Goal: Task Accomplishment & Management: Complete application form

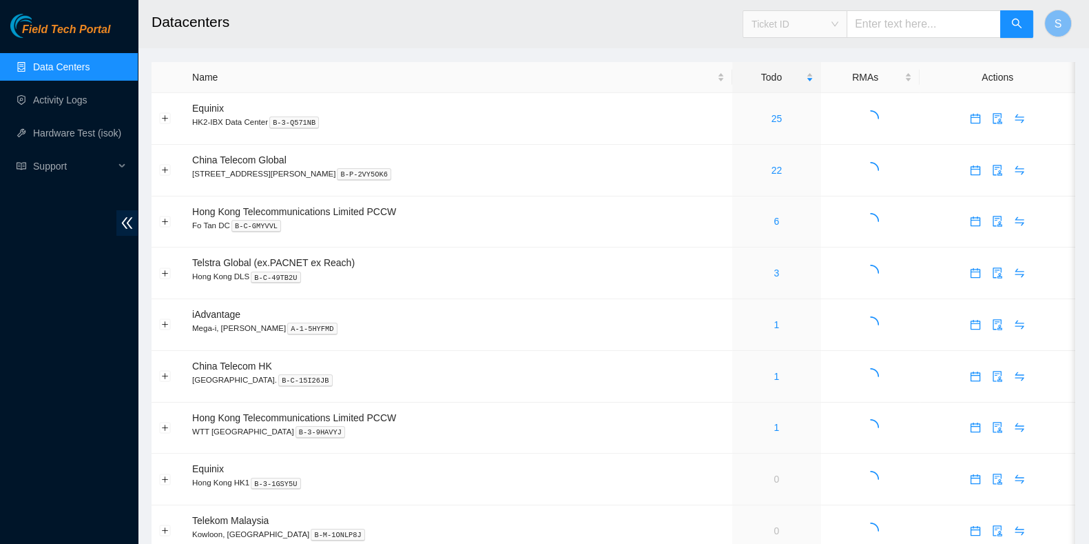
click at [779, 22] on span "Ticket ID" at bounding box center [795, 24] width 87 height 21
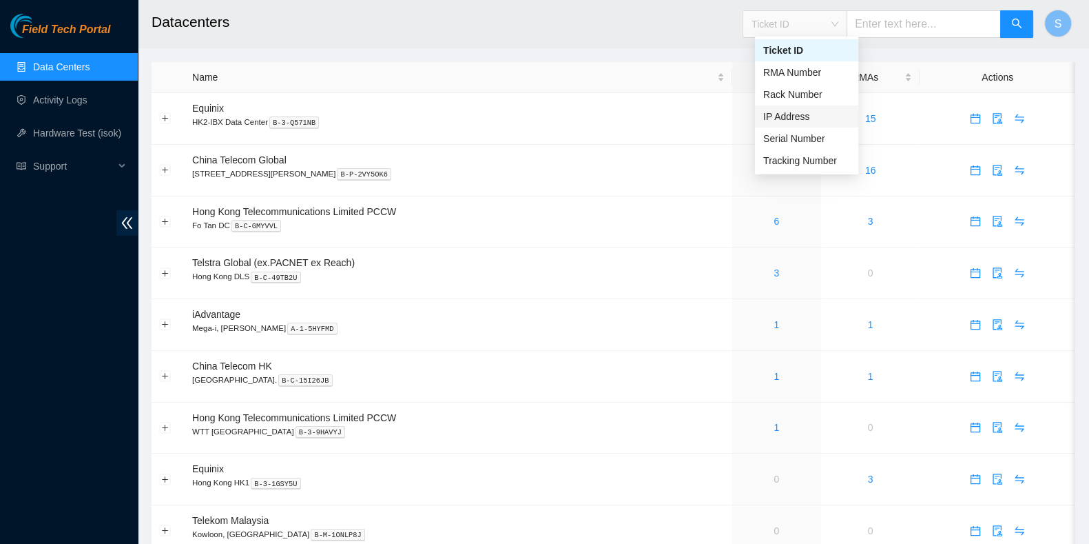
click at [782, 117] on div "IP Address" at bounding box center [807, 116] width 87 height 15
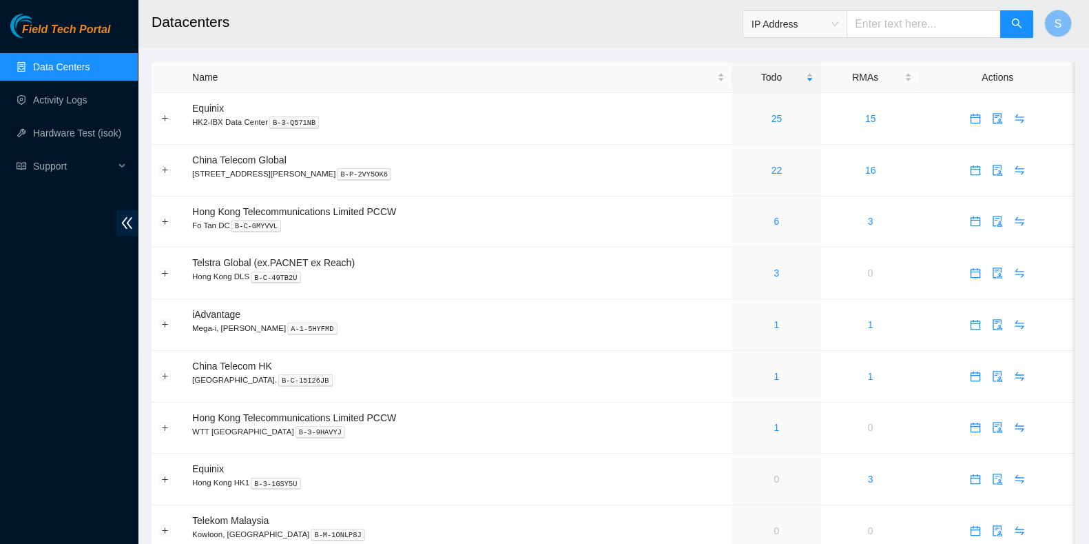
paste input "[TECHNICAL_ID]"
type input "[TECHNICAL_ID]"
click at [1013, 28] on icon "search" at bounding box center [1017, 23] width 11 height 11
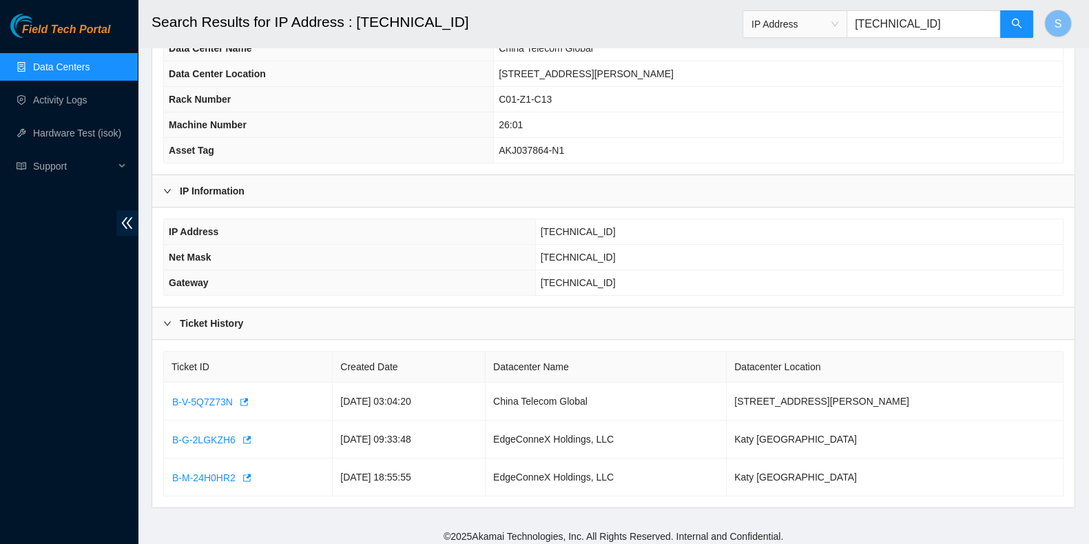
scroll to position [174, 0]
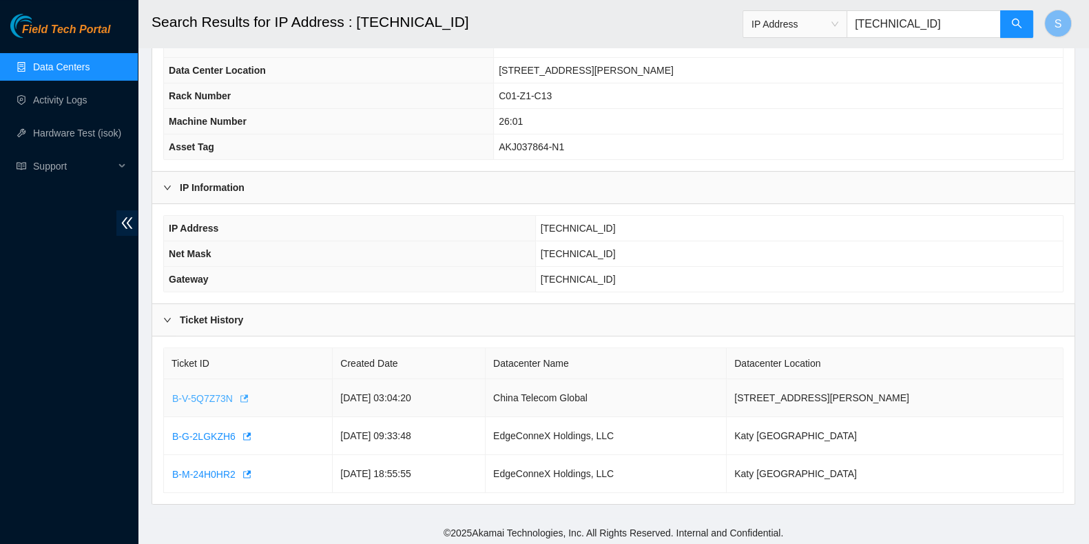
click at [207, 396] on span "B-V-5Q7Z73N" at bounding box center [202, 398] width 61 height 15
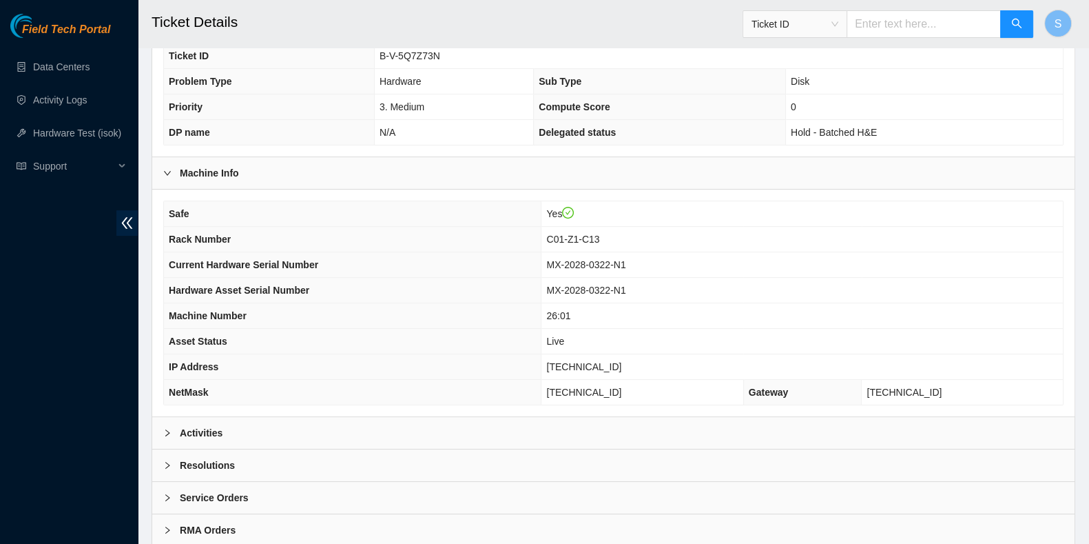
scroll to position [311, 0]
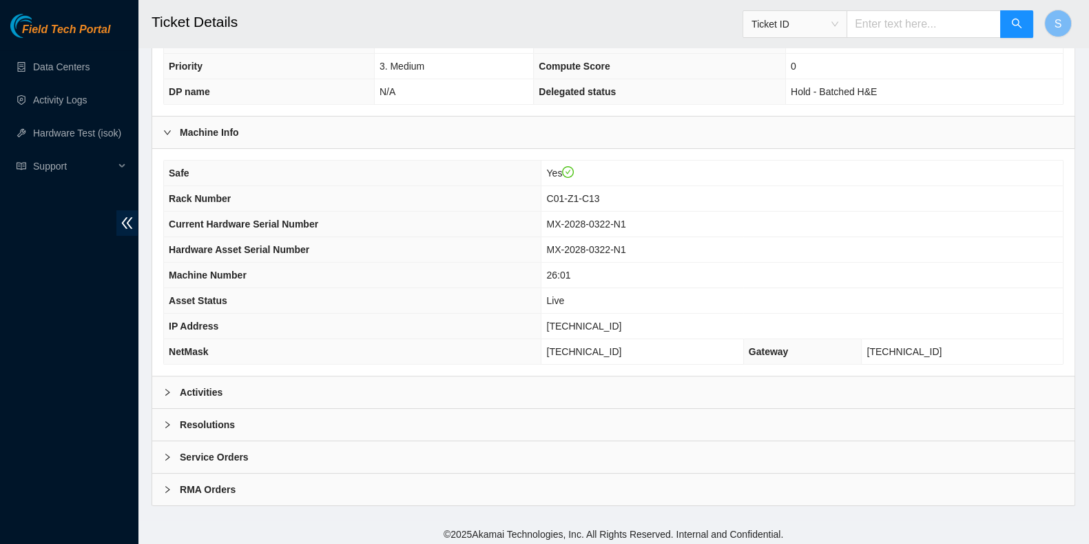
click at [416, 384] on div "Activities" at bounding box center [613, 392] width 923 height 32
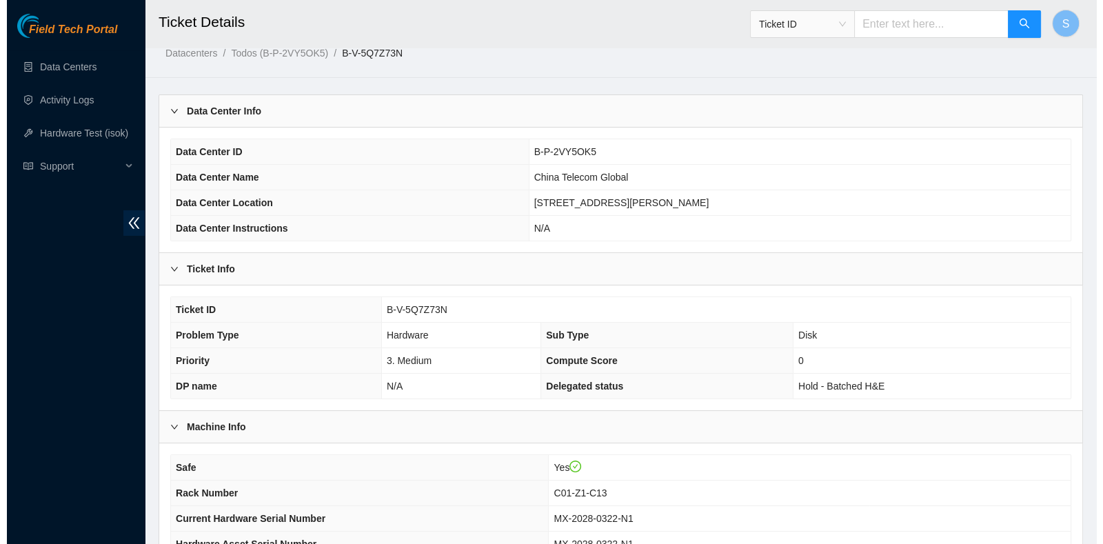
scroll to position [0, 0]
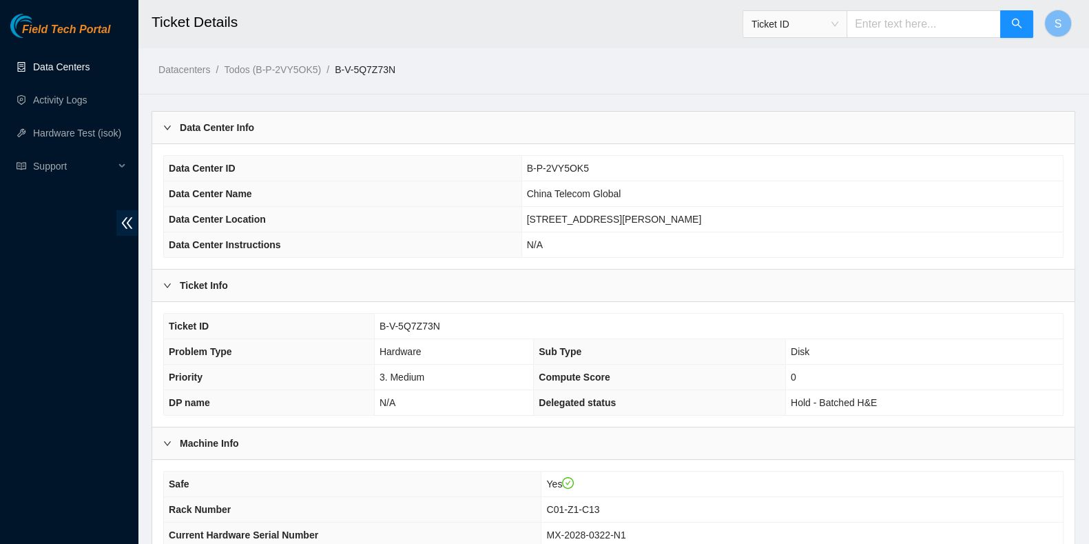
click at [71, 70] on link "Data Centers" at bounding box center [61, 66] width 57 height 11
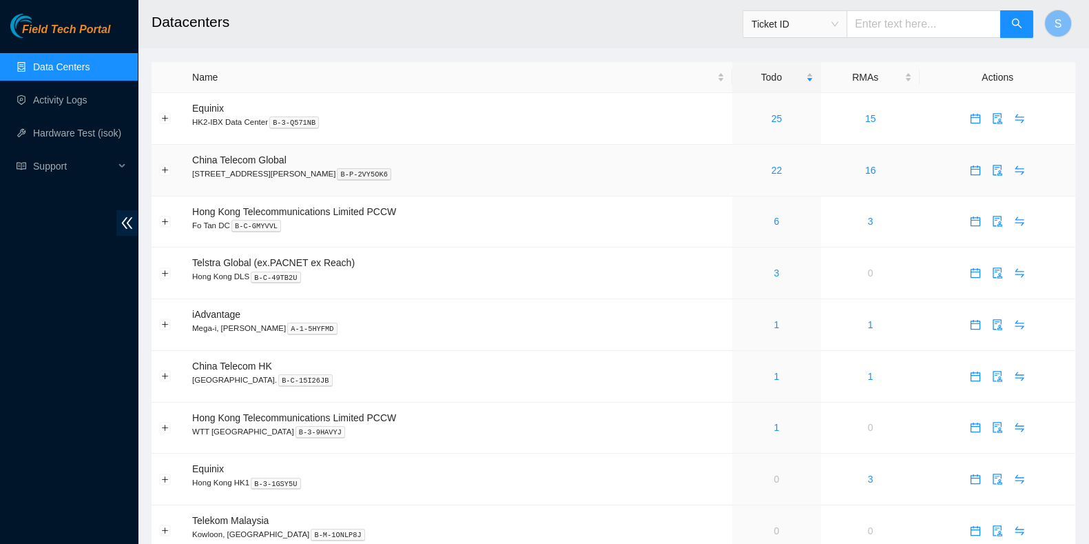
click at [759, 174] on div "22" at bounding box center [777, 170] width 74 height 15
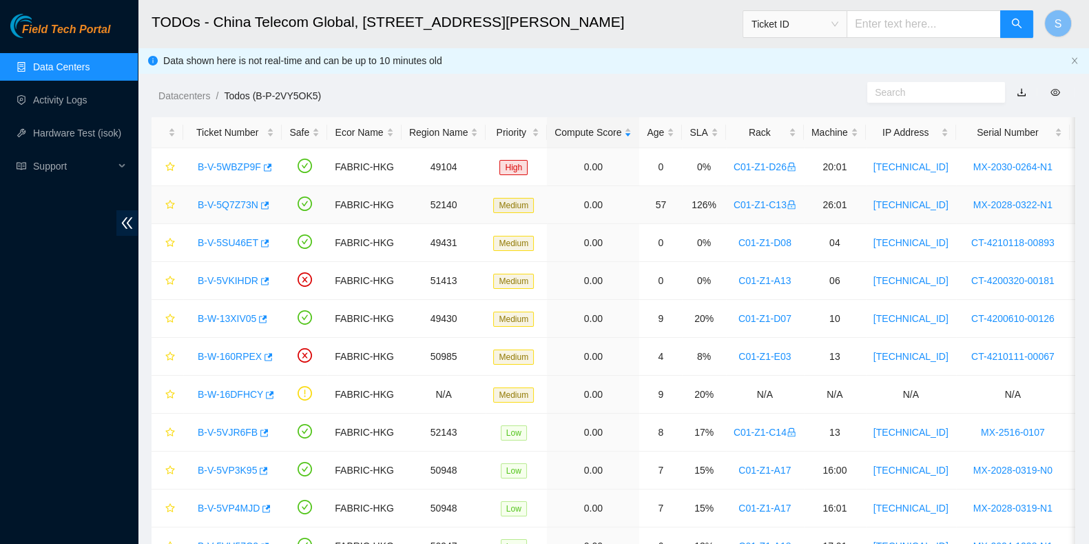
click at [213, 201] on link "B-V-5Q7Z73N" at bounding box center [228, 204] width 61 height 11
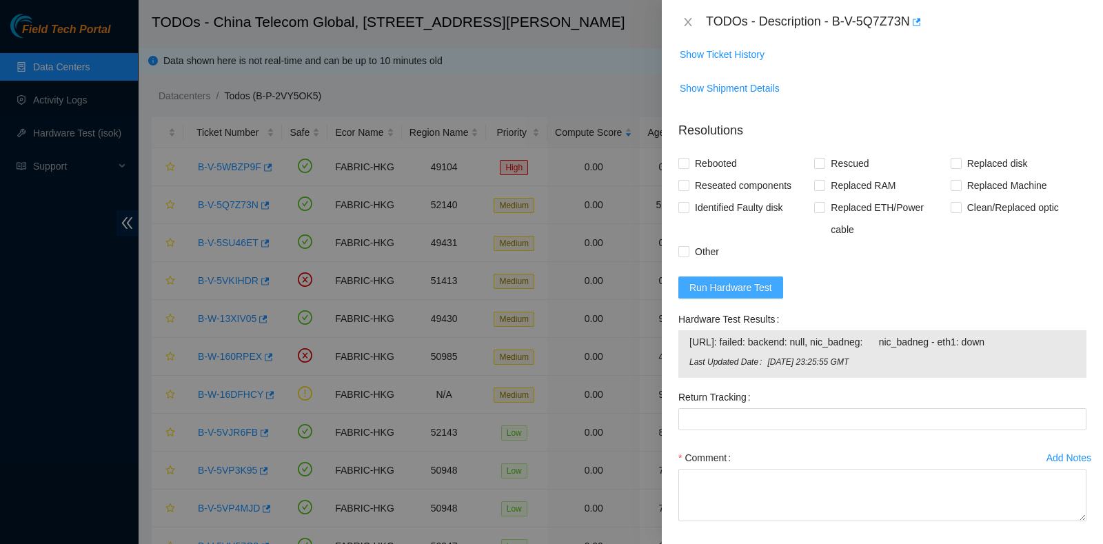
click at [727, 295] on span "Run Hardware Test" at bounding box center [730, 287] width 83 height 15
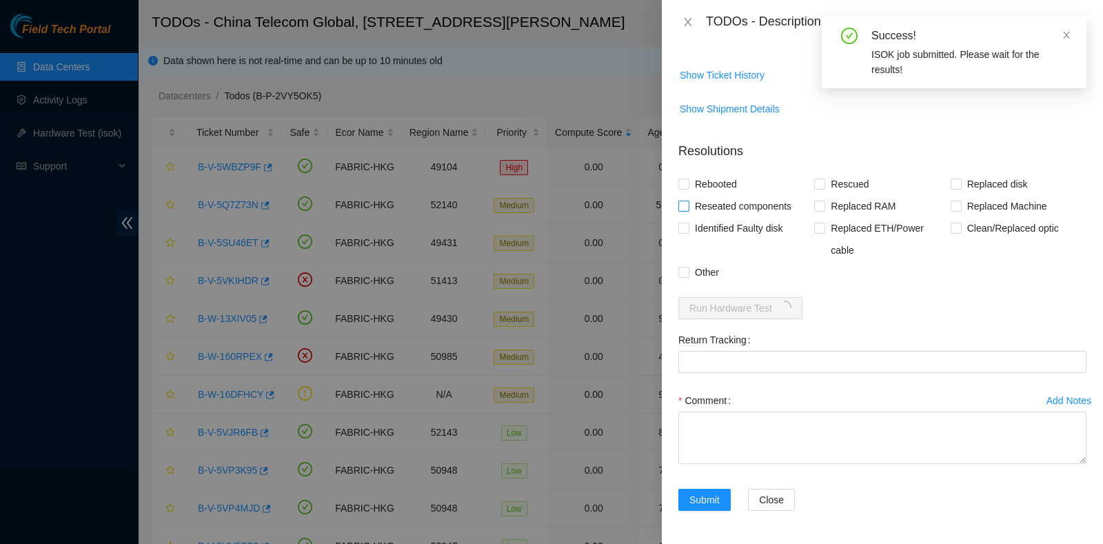
click at [706, 197] on span "Reseated components" at bounding box center [743, 206] width 108 height 22
click at [688, 201] on input "Reseated components" at bounding box center [683, 206] width 10 height 10
checkbox input "true"
click at [708, 184] on span "Rebooted" at bounding box center [715, 184] width 53 height 22
click at [688, 184] on input "Rebooted" at bounding box center [683, 183] width 10 height 10
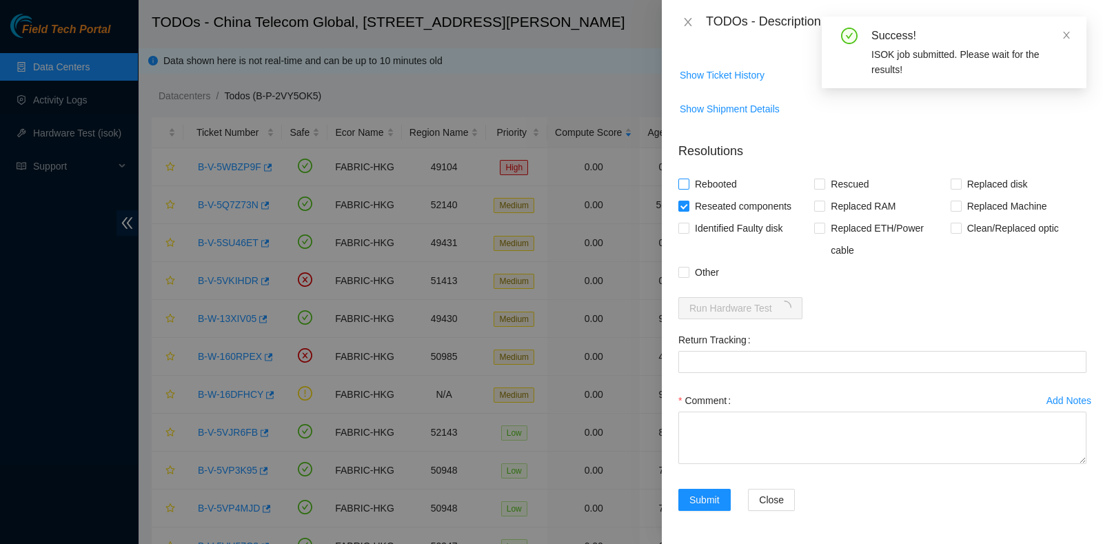
checkbox input "true"
click at [825, 182] on span "Rescued" at bounding box center [849, 184] width 49 height 22
click at [823, 182] on input "Rescued" at bounding box center [819, 183] width 10 height 10
checkbox input "true"
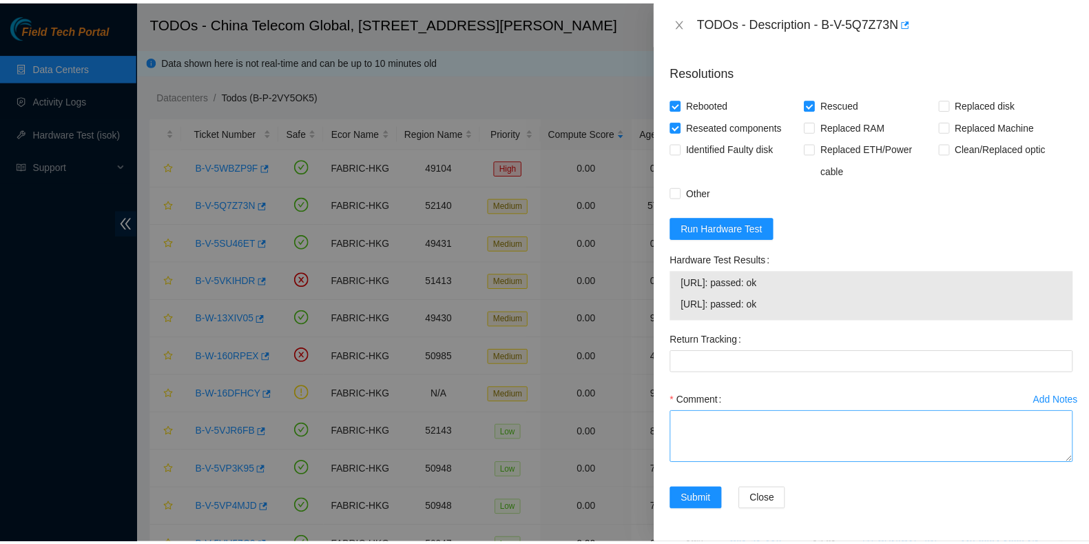
scroll to position [503, 0]
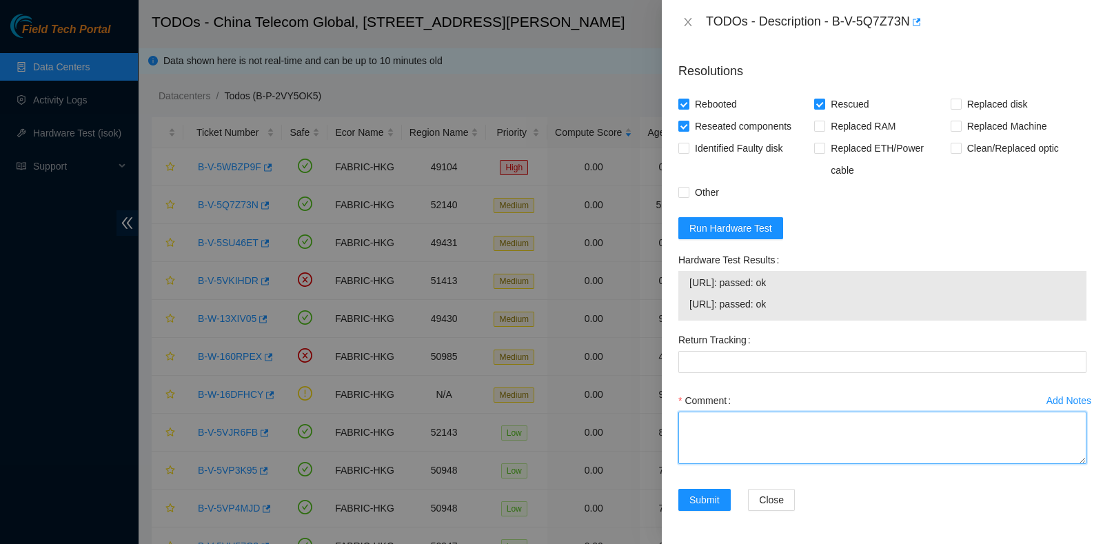
click at [714, 449] on textarea "Comment" at bounding box center [882, 437] width 408 height 52
type textarea "pass ok"
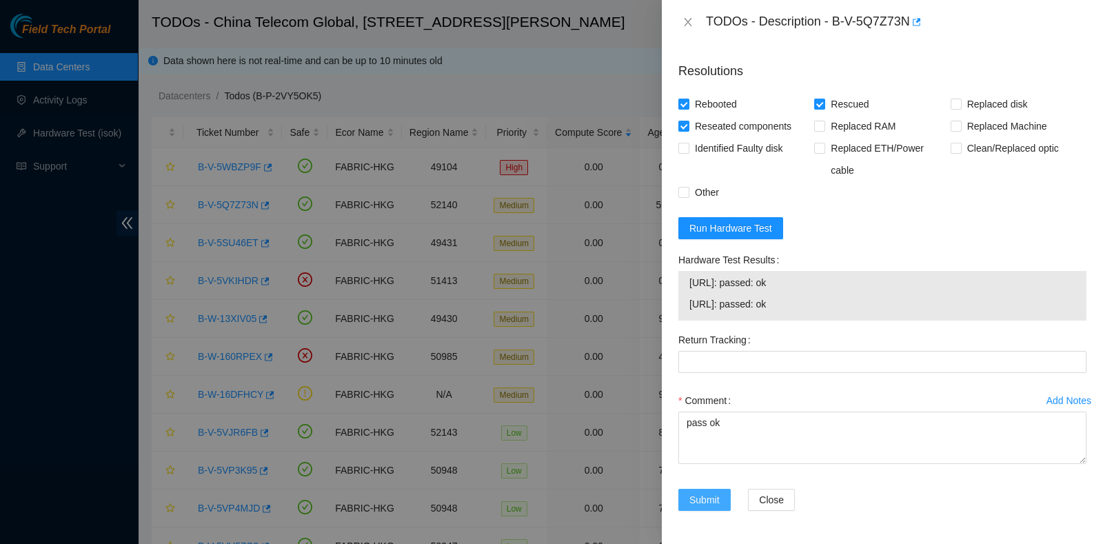
click at [704, 503] on span "Submit" at bounding box center [704, 499] width 30 height 15
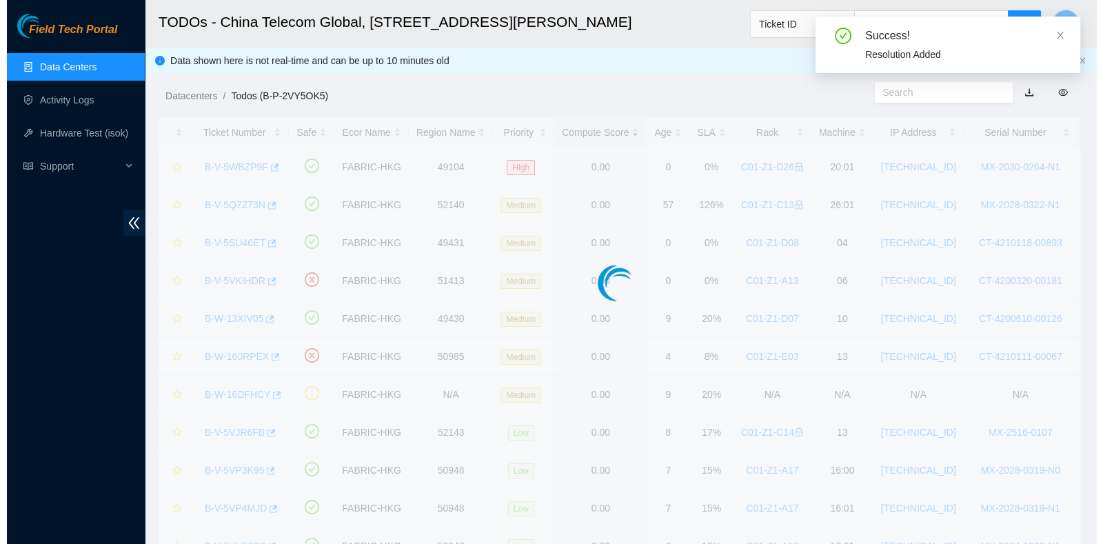
scroll to position [372, 0]
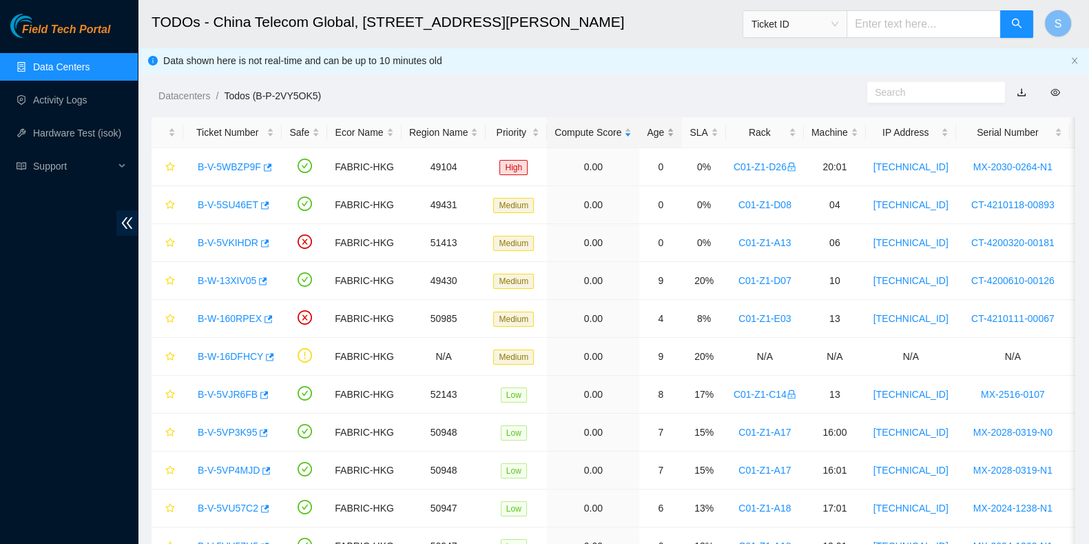
click at [651, 136] on div "Age" at bounding box center [661, 132] width 28 height 15
click at [651, 135] on div "Age" at bounding box center [661, 132] width 28 height 15
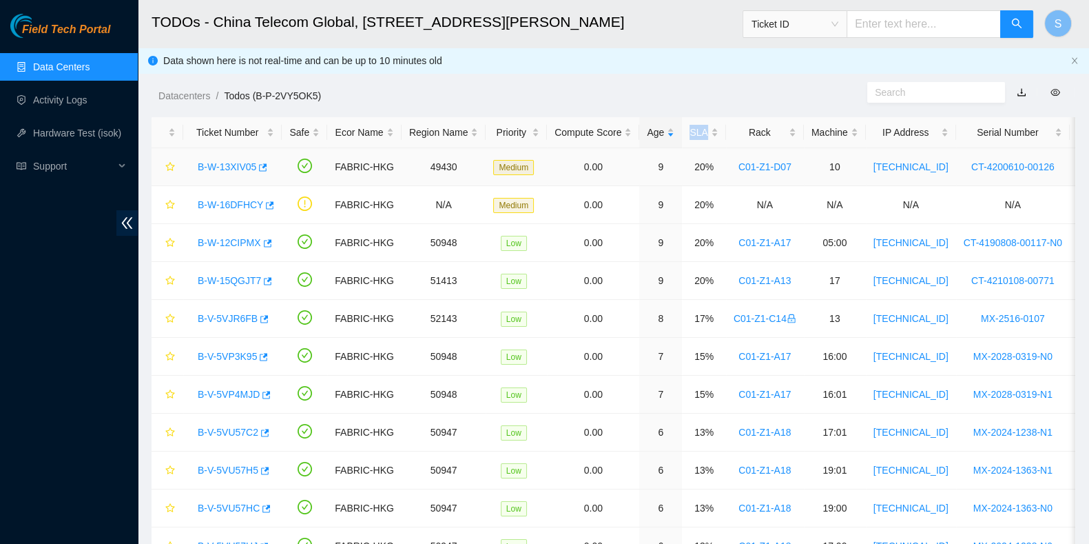
click at [234, 164] on link "B-W-13XIV05" at bounding box center [227, 166] width 59 height 11
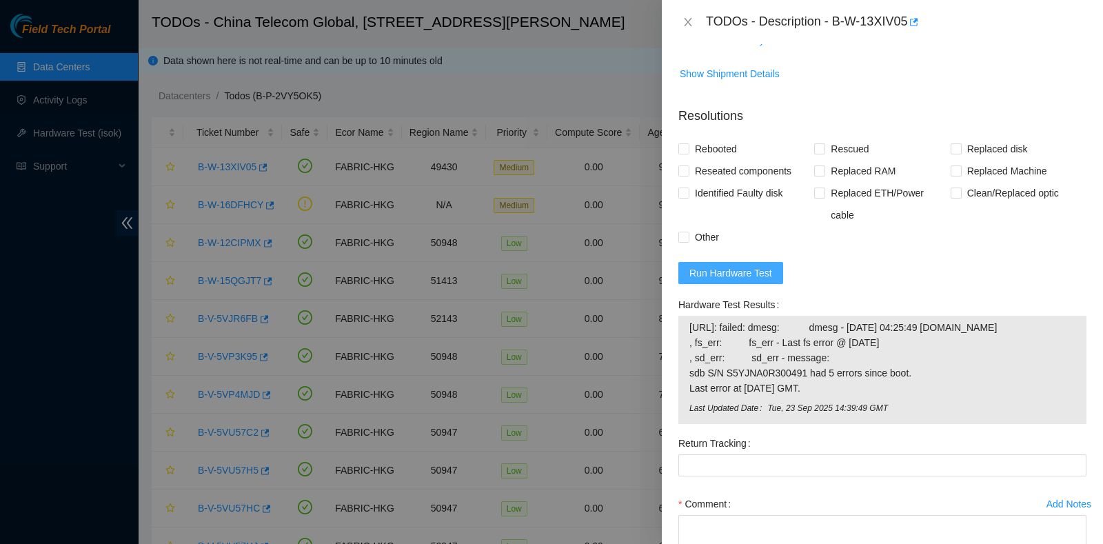
click at [736, 267] on span "Run Hardware Test" at bounding box center [730, 272] width 83 height 15
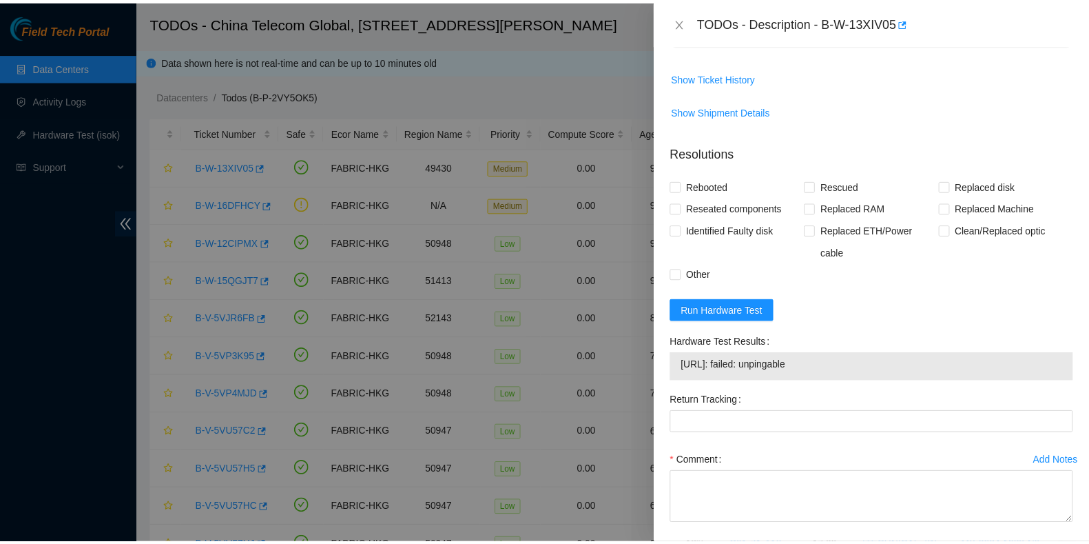
scroll to position [400, 0]
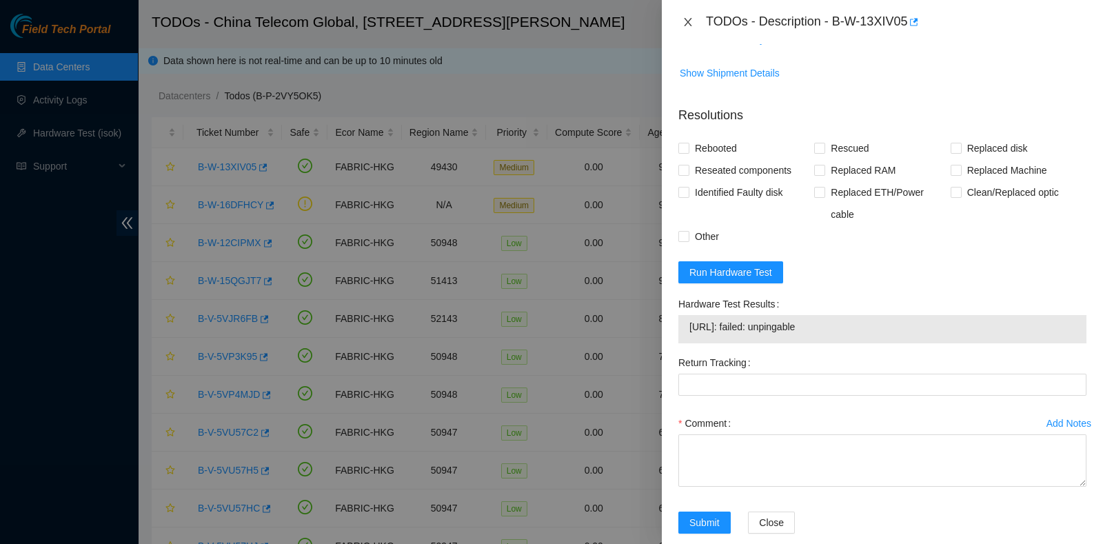
click at [684, 19] on icon "close" at bounding box center [687, 22] width 11 height 11
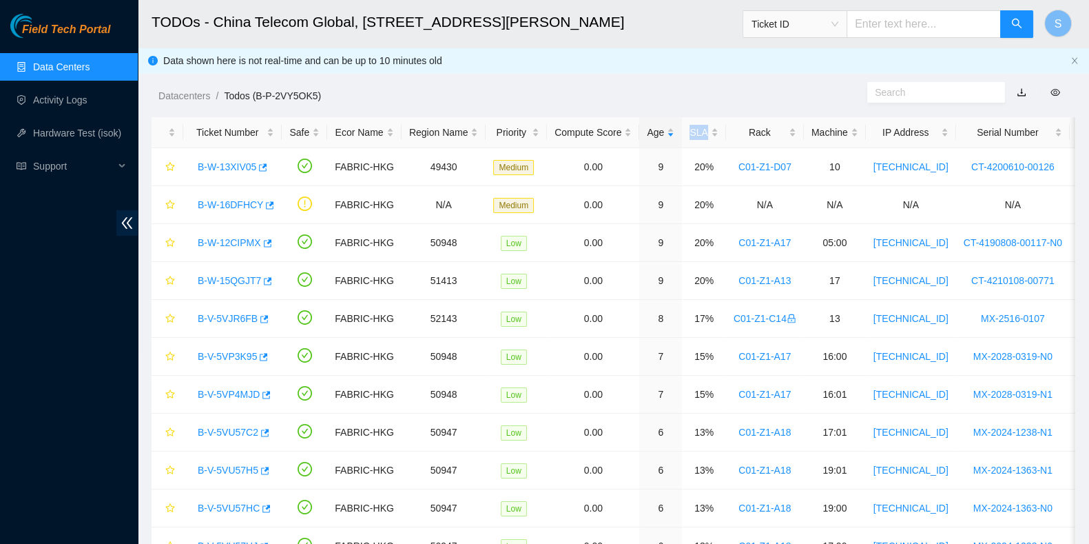
scroll to position [329, 0]
